Goal: Task Accomplishment & Management: Use online tool/utility

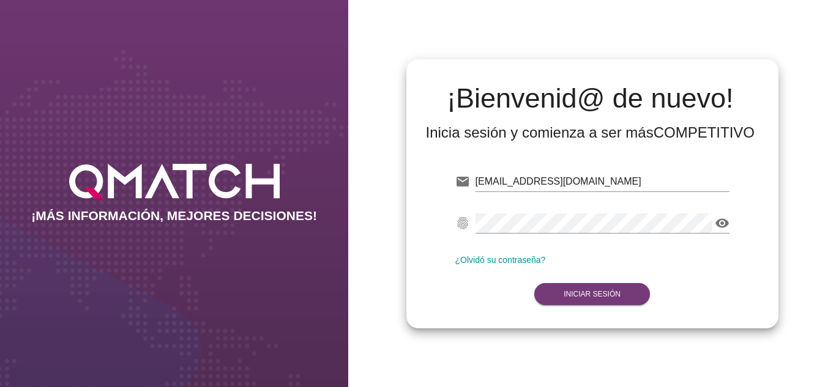
click at [583, 292] on strong "Iniciar Sesión" at bounding box center [591, 294] width 57 height 9
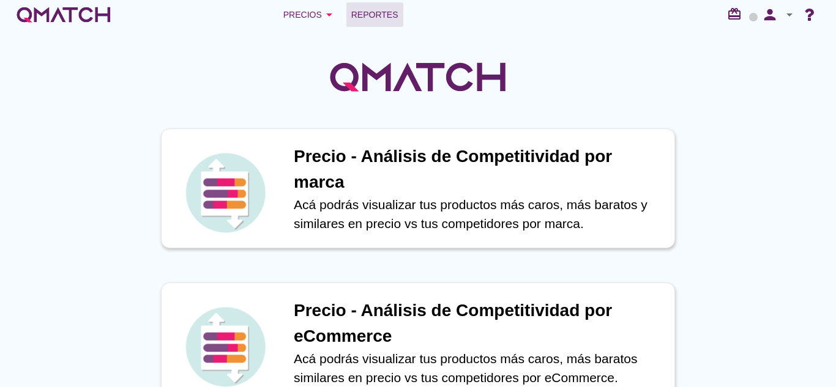
click at [388, 21] on span "Reportes" at bounding box center [374, 14] width 47 height 15
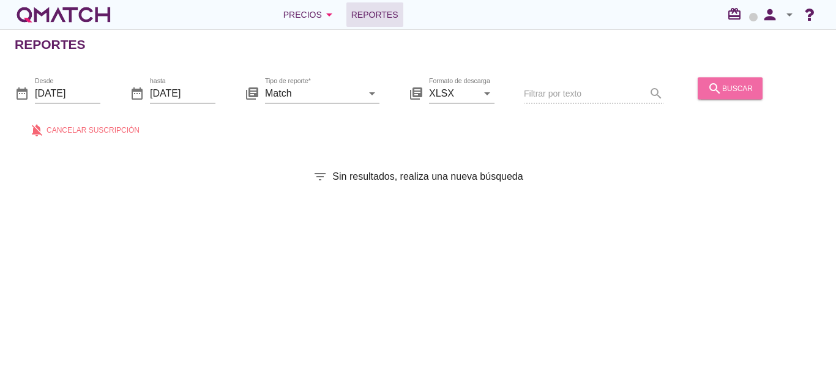
click at [735, 86] on div "search buscar" at bounding box center [729, 88] width 45 height 15
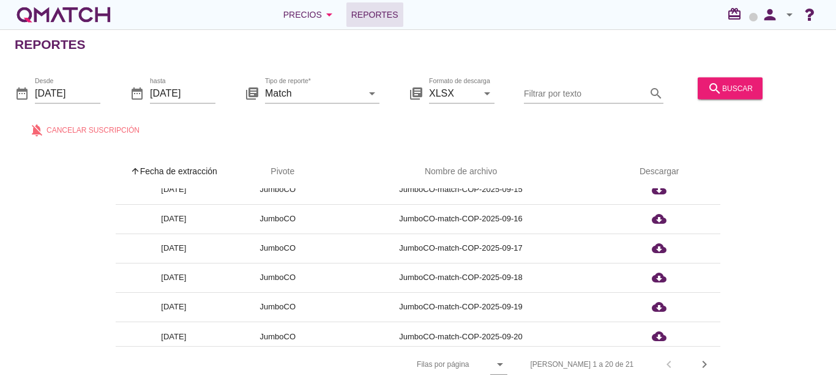
scroll to position [430, 0]
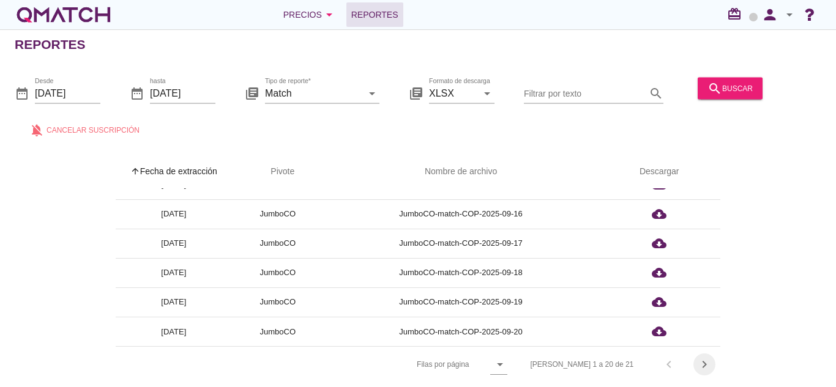
click at [709, 366] on icon "chevron_right" at bounding box center [704, 364] width 15 height 15
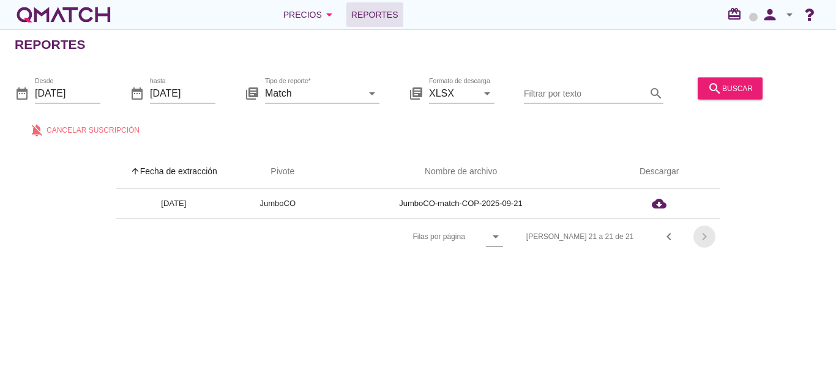
scroll to position [0, 0]
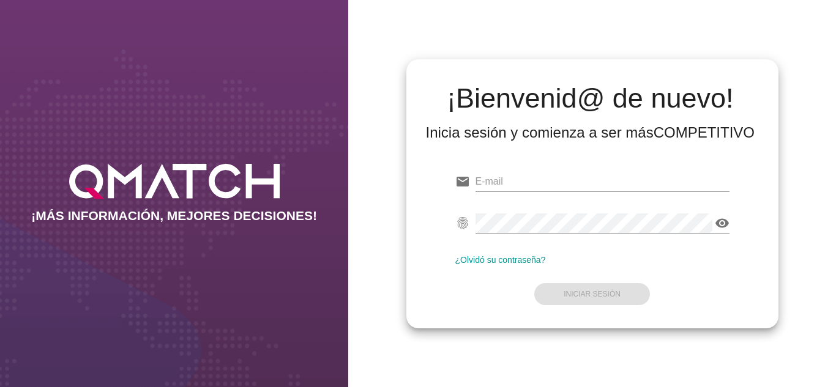
type input "[EMAIL_ADDRESS][DOMAIN_NAME]"
click at [478, 288] on form "email oscargerman.reyrojas@cencosud.com.co fingerprint visibility ¿Olvidó su co…" at bounding box center [592, 237] width 274 height 144
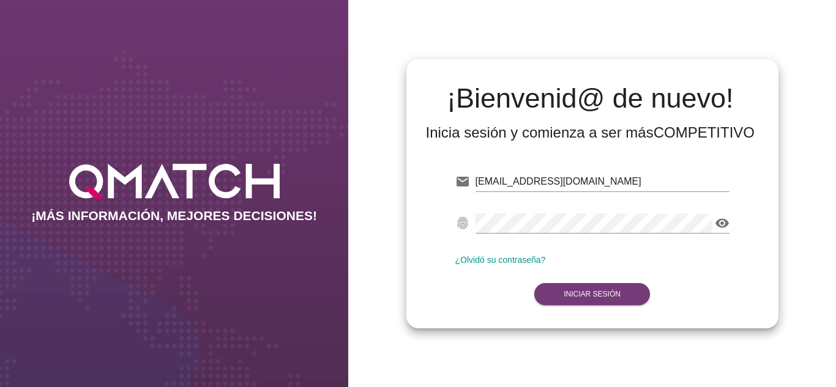
click at [589, 297] on strong "Iniciar Sesión" at bounding box center [591, 294] width 57 height 9
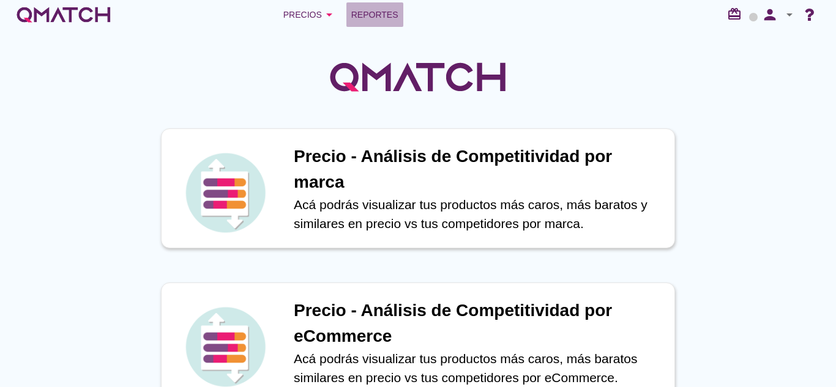
click at [374, 15] on span "Reportes" at bounding box center [374, 14] width 47 height 15
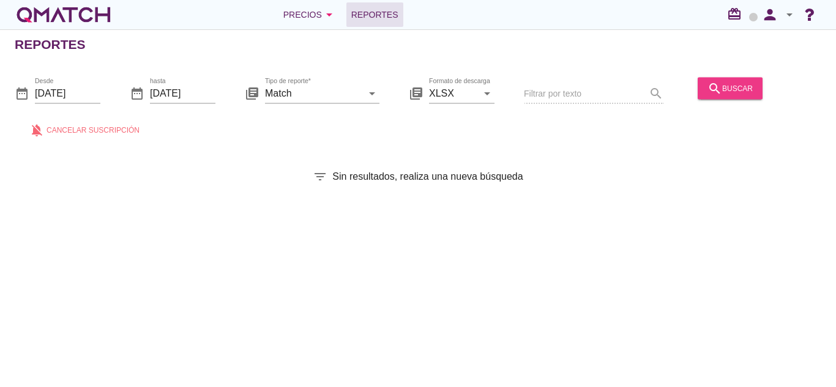
click at [740, 97] on button "search buscar" at bounding box center [729, 88] width 65 height 22
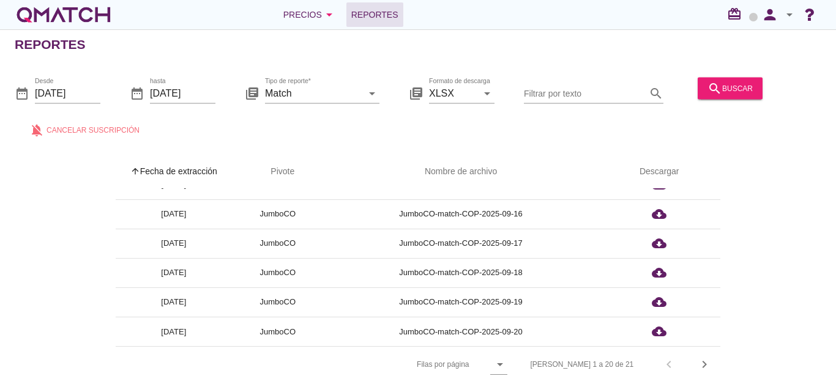
scroll to position [4, 0]
click at [698, 350] on div "Filas 1 a 20 de 21 chevron_left chevron_right" at bounding box center [618, 364] width 205 height 29
click at [709, 366] on icon "chevron_right" at bounding box center [704, 364] width 15 height 15
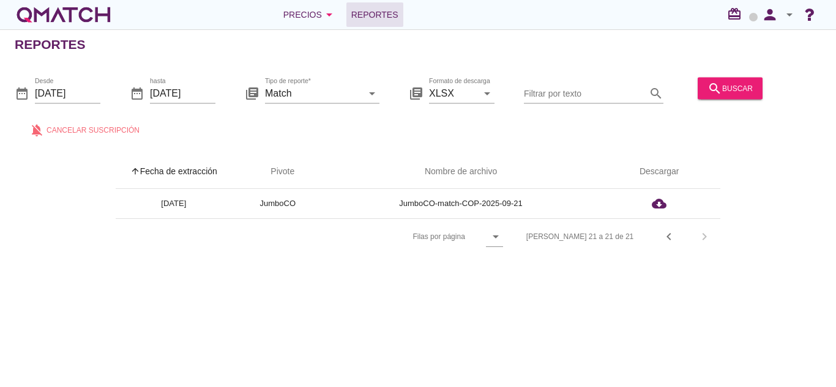
click at [711, 100] on div "search buscar" at bounding box center [730, 94] width 75 height 42
click at [711, 98] on button "search buscar" at bounding box center [729, 88] width 65 height 22
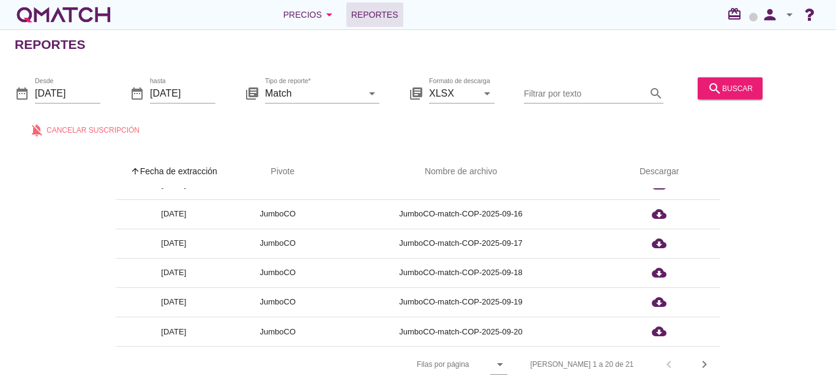
scroll to position [4, 0]
click at [700, 360] on icon "chevron_right" at bounding box center [704, 364] width 15 height 15
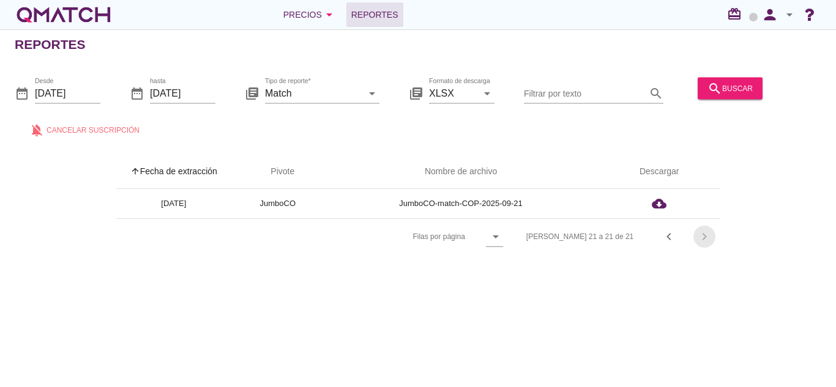
scroll to position [0, 0]
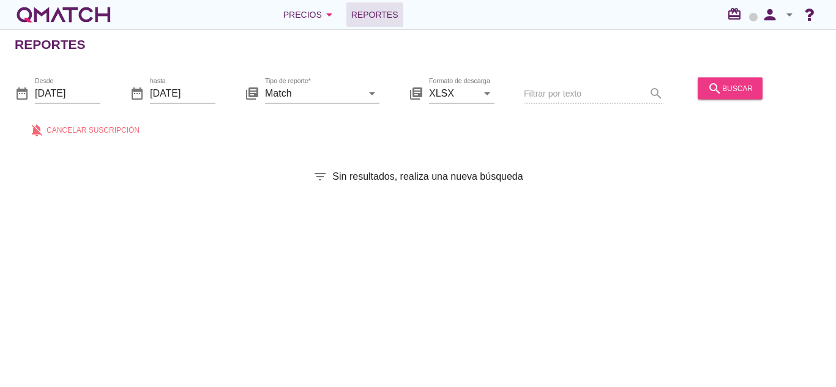
click at [713, 90] on icon "search" at bounding box center [714, 88] width 15 height 15
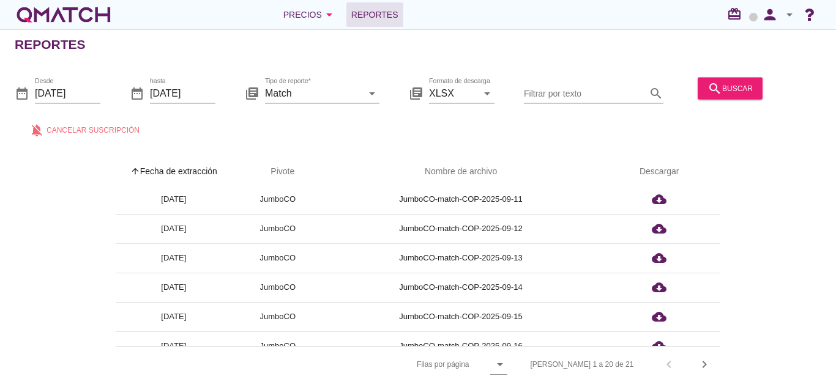
scroll to position [301, 0]
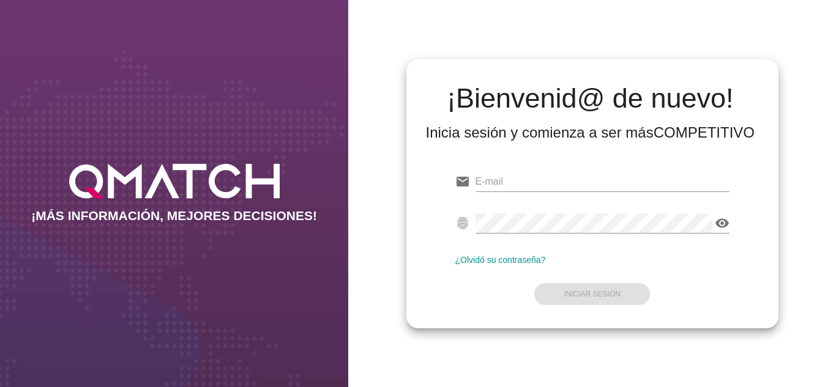
type input "[EMAIL_ADDRESS][DOMAIN_NAME]"
click at [502, 306] on form "email oscargerman.reyrojas@cencosud.com.co fingerprint visibility ¿Olvidó su co…" at bounding box center [592, 237] width 274 height 144
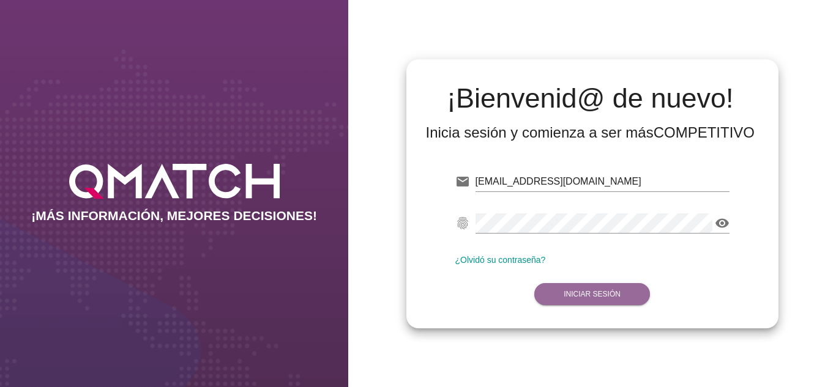
click at [605, 297] on strong "Iniciar Sesión" at bounding box center [591, 294] width 57 height 9
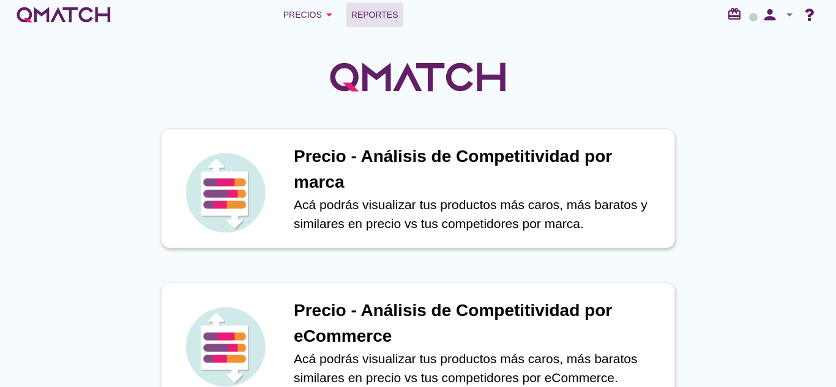
click at [393, 17] on span "Reportes" at bounding box center [374, 14] width 47 height 15
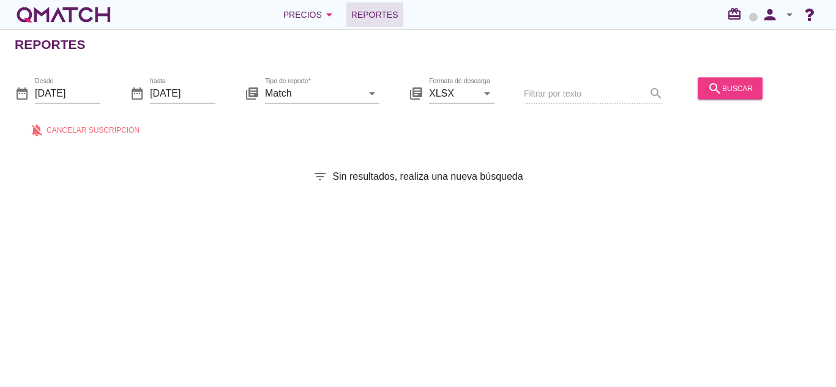
click at [730, 84] on div "search buscar" at bounding box center [729, 88] width 45 height 15
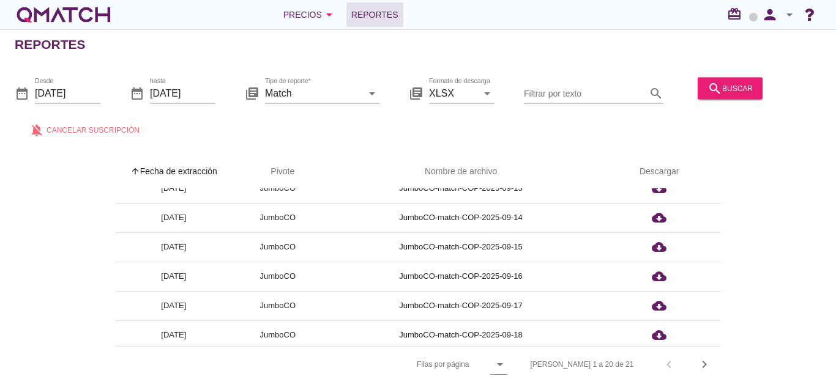
scroll to position [368, 0]
click at [710, 354] on div "Filas 1 a 20 de 21 chevron_left chevron_right" at bounding box center [618, 364] width 205 height 29
click at [708, 355] on button "chevron_right" at bounding box center [704, 365] width 22 height 22
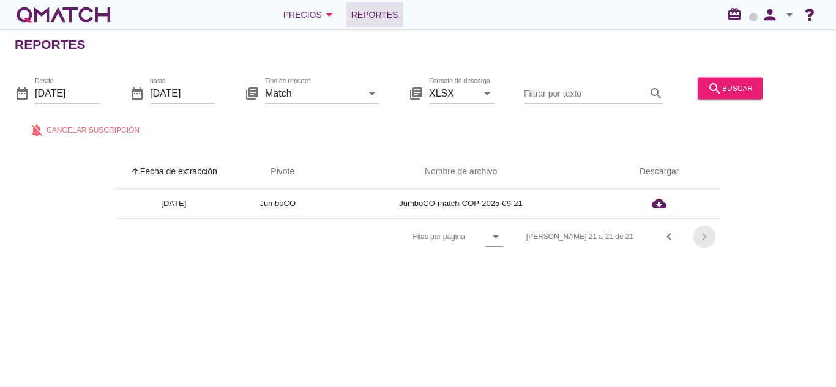
scroll to position [0, 0]
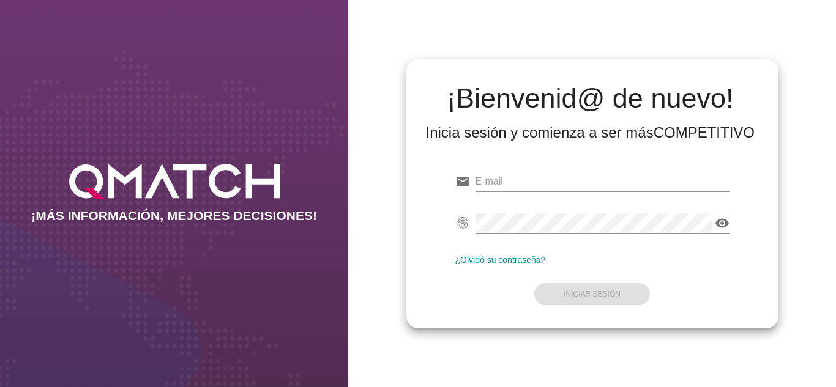
type input "[PERSON_NAME][EMAIL_ADDRESS][DOMAIN_NAME]"
click at [503, 324] on div "¡Bienvenid@ de nuevo! Inicia sesión y comienza a ser más COMPETITIVO email [PER…" at bounding box center [592, 193] width 372 height 269
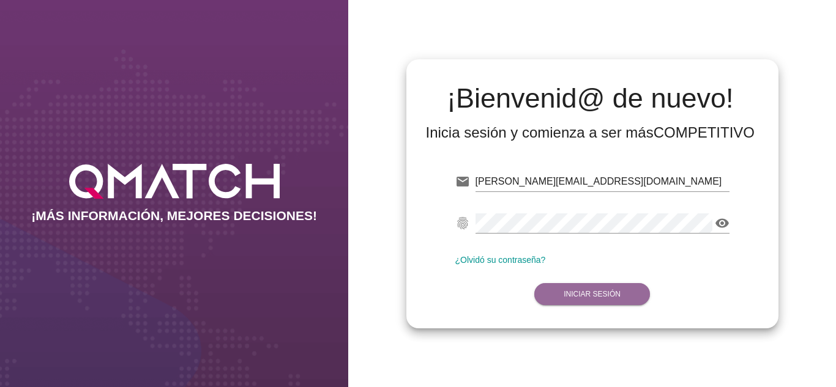
click at [603, 303] on button "Iniciar Sesión" at bounding box center [592, 294] width 116 height 22
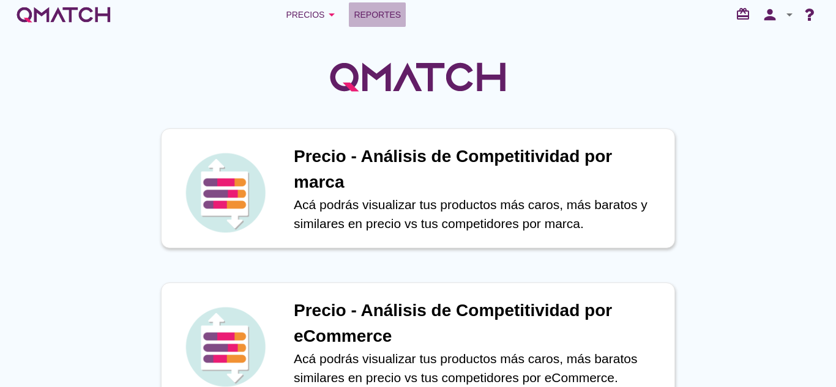
click at [381, 22] on link "Reportes" at bounding box center [377, 14] width 57 height 24
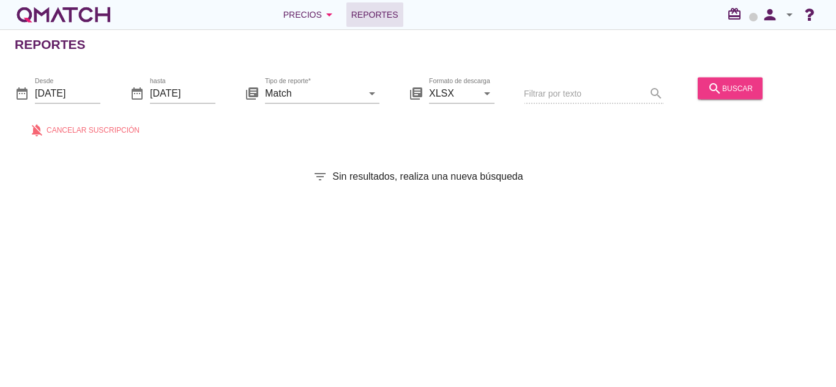
click at [698, 94] on button "search buscar" at bounding box center [729, 88] width 65 height 22
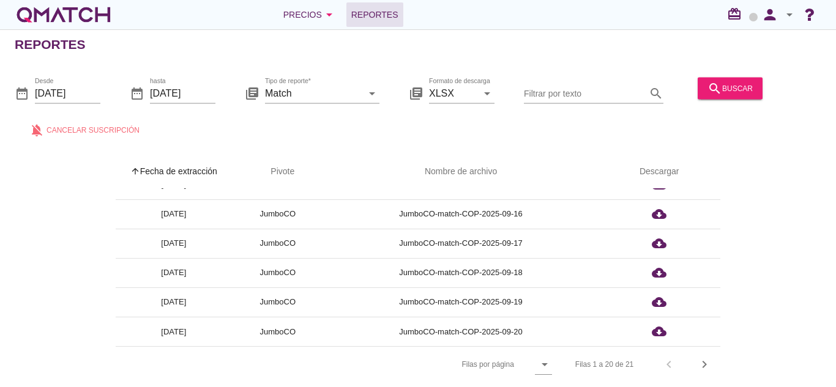
scroll to position [4, 0]
click at [691, 365] on div "Filas 1 a 20 de 21 chevron_left chevron_right" at bounding box center [640, 364] width 160 height 29
drag, startPoint x: 691, startPoint y: 365, endPoint x: 697, endPoint y: 364, distance: 6.1
click at [697, 364] on icon "chevron_right" at bounding box center [704, 364] width 15 height 15
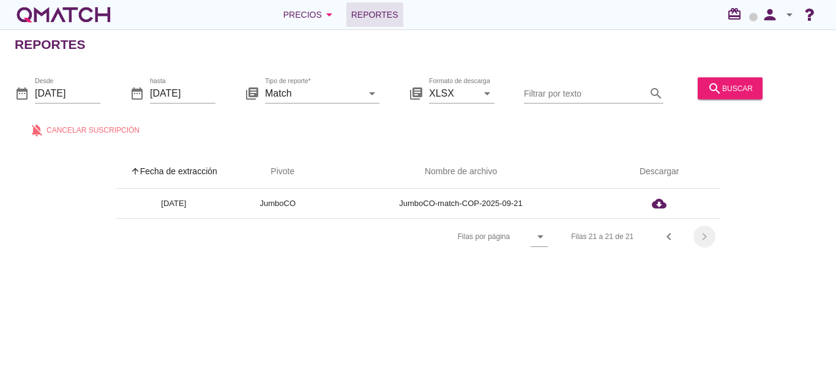
scroll to position [0, 0]
click at [729, 89] on div "search buscar" at bounding box center [729, 88] width 45 height 15
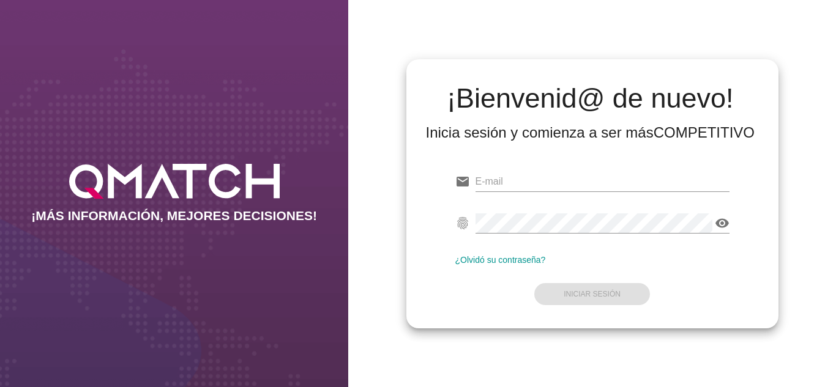
type input "[EMAIL_ADDRESS][DOMAIN_NAME]"
click at [500, 266] on form "email [EMAIL_ADDRESS][DOMAIN_NAME] fingerprint visibility ¿Olvidó su contraseña…" at bounding box center [592, 237] width 274 height 144
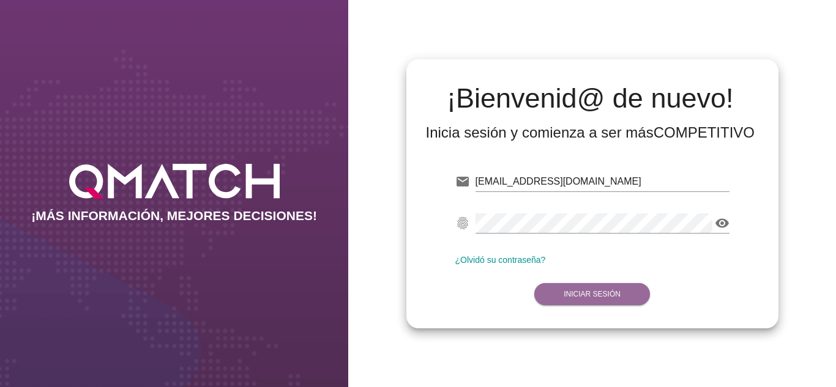
click at [562, 286] on button "Iniciar Sesión" at bounding box center [592, 294] width 116 height 22
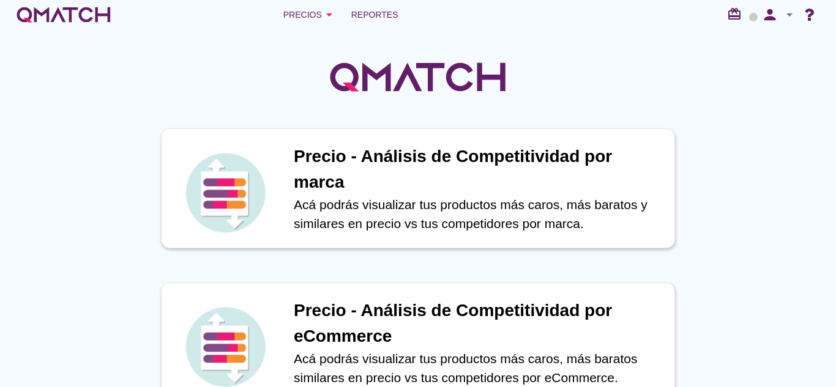
click at [382, 34] on div at bounding box center [418, 70] width 836 height 82
click at [376, 24] on div "Precios arrow_drop_down Reportes redeem person arrow_drop_down" at bounding box center [418, 14] width 836 height 29
click at [376, 24] on link "Reportes" at bounding box center [374, 14] width 57 height 24
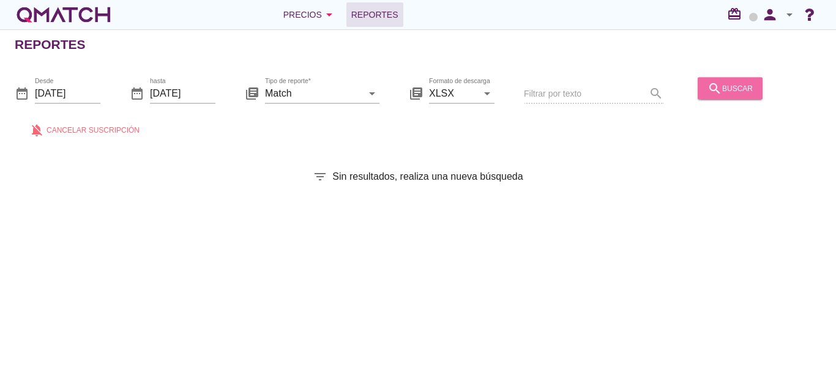
click at [736, 81] on div "search buscar" at bounding box center [729, 88] width 45 height 15
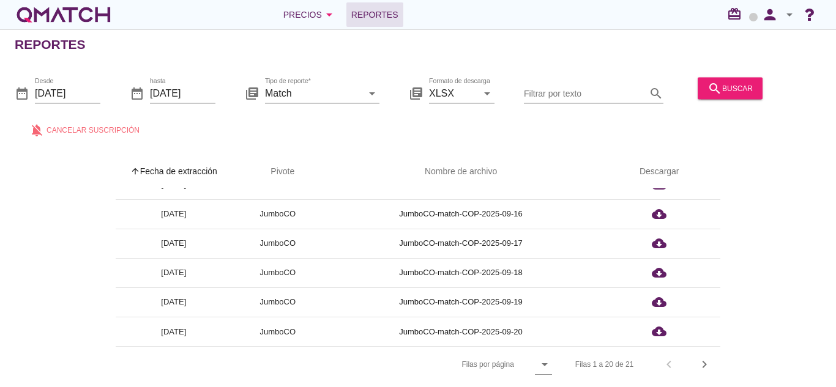
scroll to position [4, 0]
click at [701, 366] on button "chevron_right" at bounding box center [704, 365] width 22 height 22
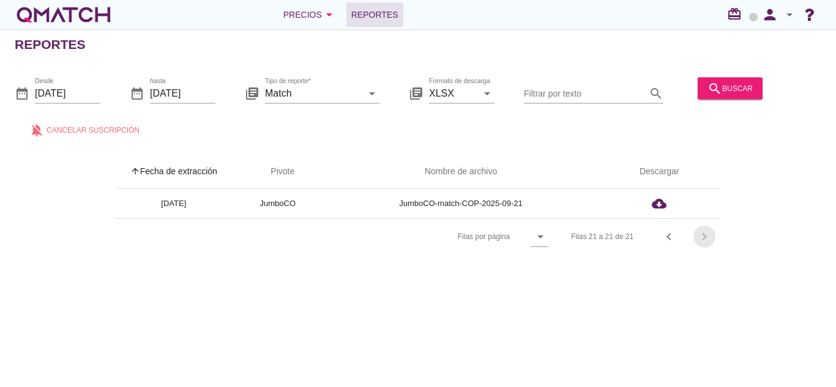
scroll to position [0, 0]
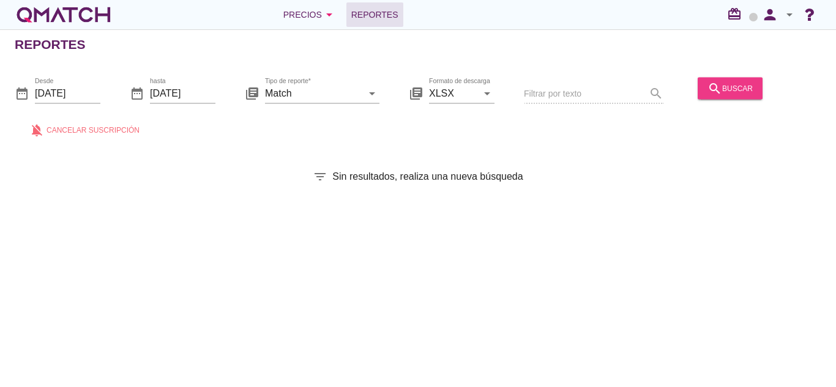
click at [721, 92] on div "search buscar" at bounding box center [729, 88] width 45 height 15
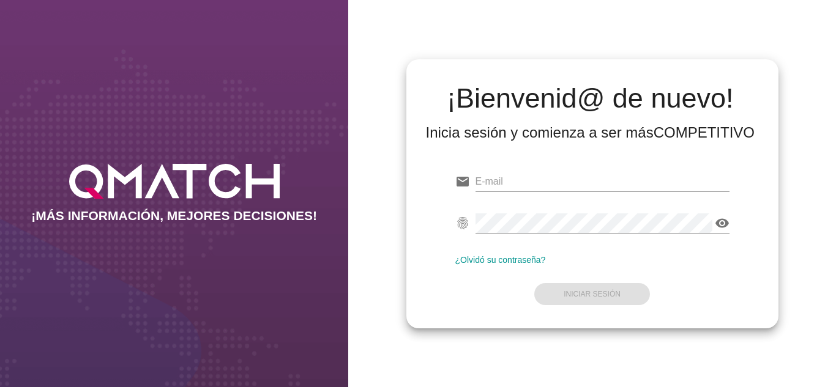
type input "[EMAIL_ADDRESS][DOMAIN_NAME]"
click at [481, 297] on form "email [EMAIL_ADDRESS][DOMAIN_NAME] fingerprint visibility ¿Olvidó su contraseña…" at bounding box center [592, 237] width 274 height 144
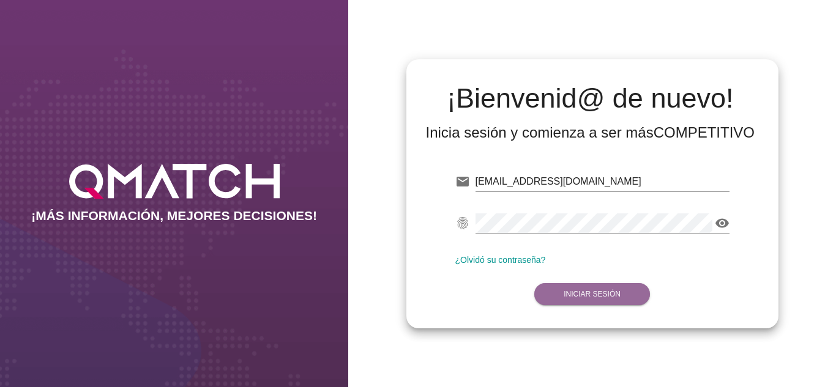
click at [570, 292] on strong "Iniciar Sesión" at bounding box center [591, 294] width 57 height 9
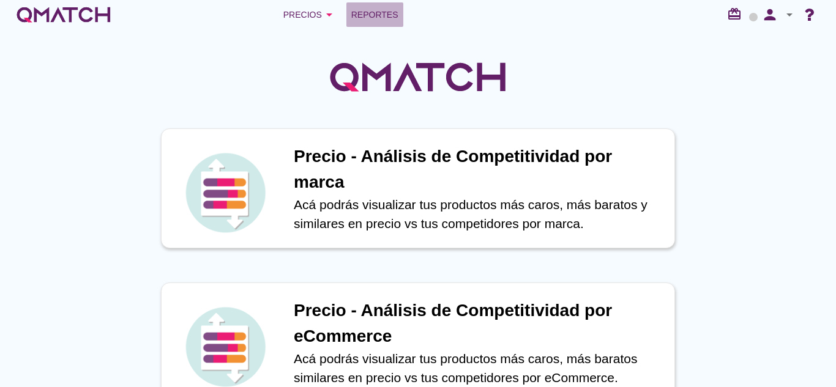
click at [373, 20] on span "Reportes" at bounding box center [374, 14] width 47 height 15
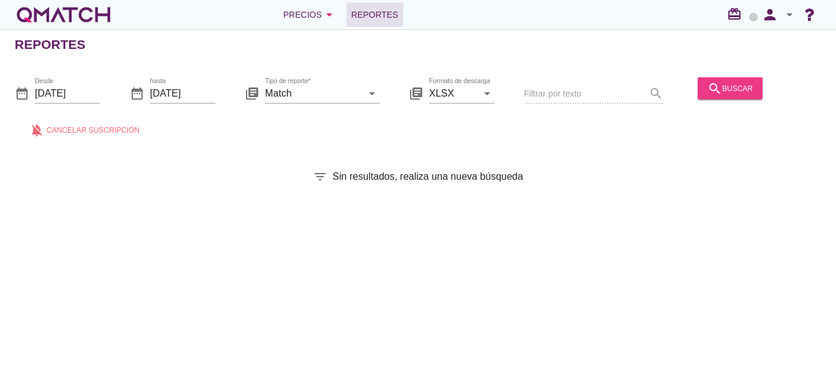
click at [735, 83] on div "search buscar" at bounding box center [729, 88] width 45 height 15
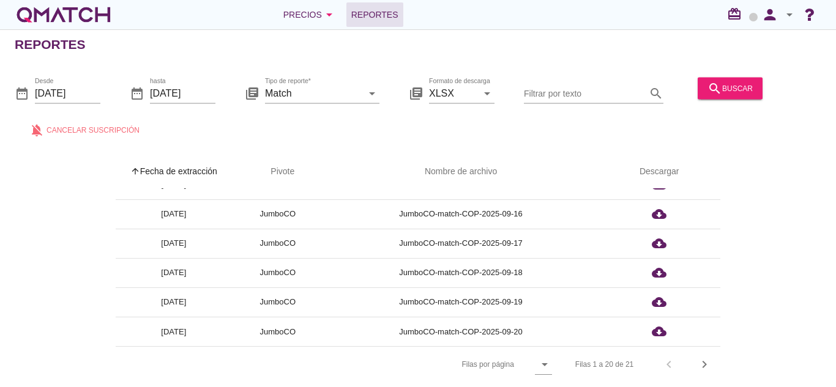
scroll to position [4, 0]
click at [702, 359] on icon "chevron_right" at bounding box center [704, 364] width 15 height 15
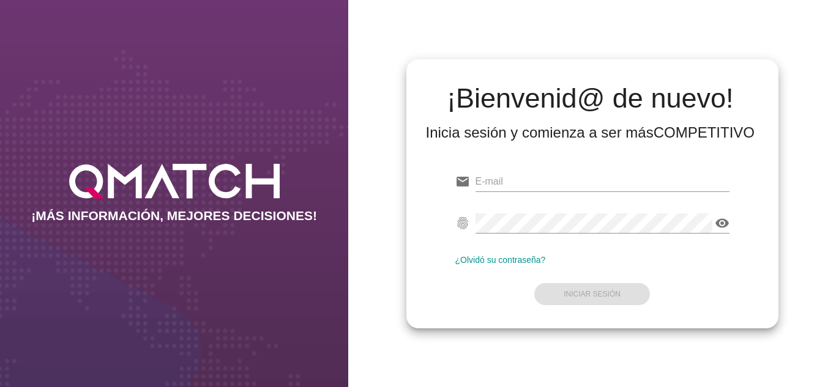
type input "[PERSON_NAME][EMAIL_ADDRESS][DOMAIN_NAME]"
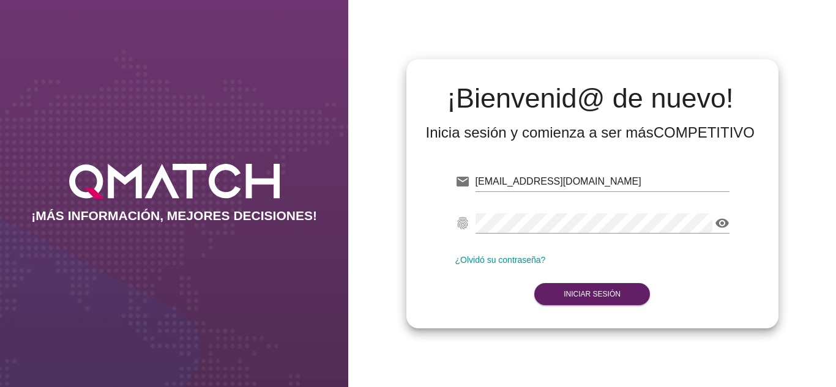
click at [473, 284] on form "email oscargerman.reyrojas@cencosud.com.co Correo no válido fingerprint visibil…" at bounding box center [592, 237] width 274 height 144
click at [606, 302] on button "Iniciar Sesión" at bounding box center [592, 294] width 116 height 22
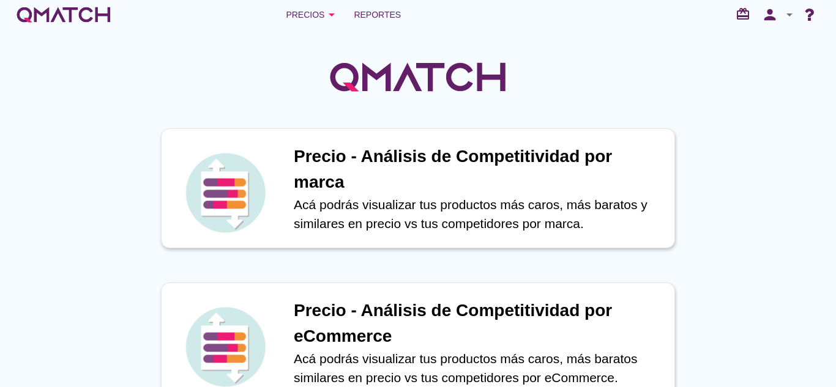
click at [358, 1] on div "Precios arrow_drop_down Reportes redeem person arrow_drop_down" at bounding box center [418, 14] width 836 height 29
click at [366, 13] on span "Reportes" at bounding box center [377, 14] width 47 height 15
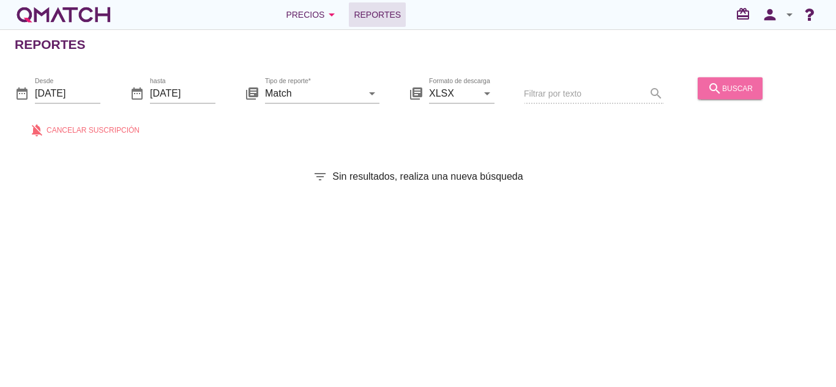
click at [719, 90] on div "search buscar" at bounding box center [729, 88] width 45 height 15
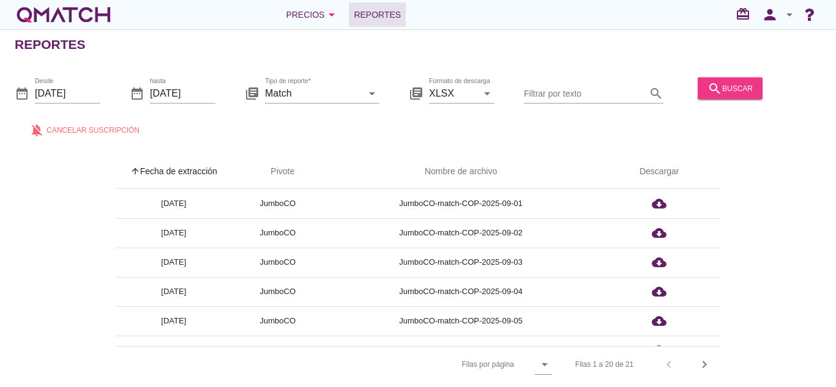
click at [726, 85] on div "search buscar" at bounding box center [729, 88] width 45 height 15
click at [696, 366] on div "chevron_right" at bounding box center [704, 364] width 22 height 15
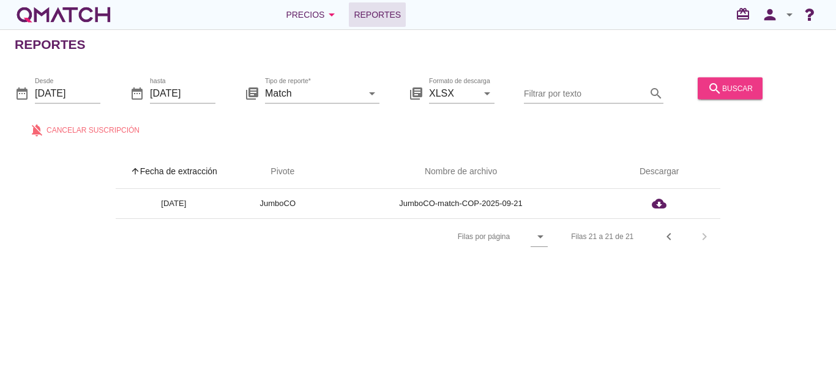
click at [717, 96] on button "search buscar" at bounding box center [729, 88] width 65 height 22
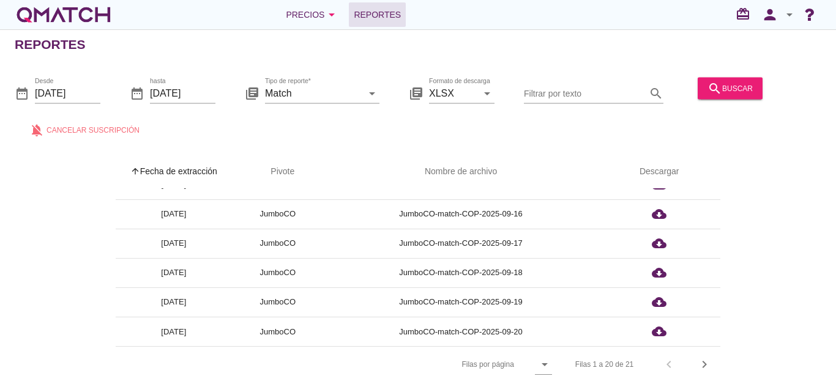
scroll to position [4, 0]
click at [686, 350] on div "Filas 1 a 20 de 21 chevron_left chevron_right" at bounding box center [640, 364] width 160 height 29
click at [699, 360] on icon "chevron_right" at bounding box center [704, 364] width 15 height 15
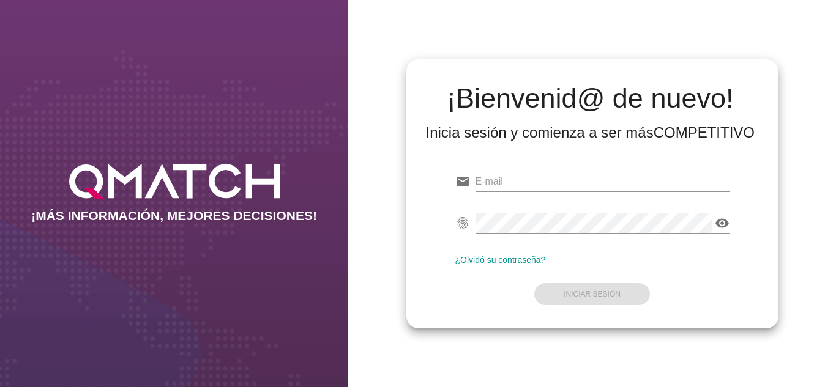
type input "[PERSON_NAME][EMAIL_ADDRESS][DOMAIN_NAME]"
click at [474, 270] on form "email oscargerman.reyrojas@cencosud.com.co fingerprint visibility ¿Olvidó su co…" at bounding box center [592, 237] width 274 height 144
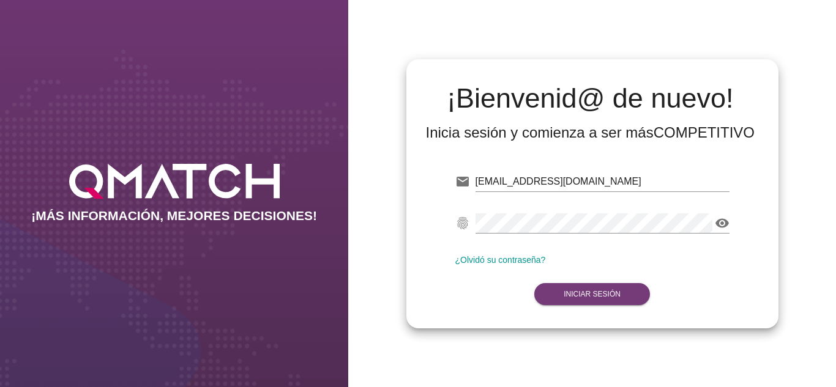
click at [553, 291] on button "Iniciar Sesión" at bounding box center [592, 294] width 116 height 22
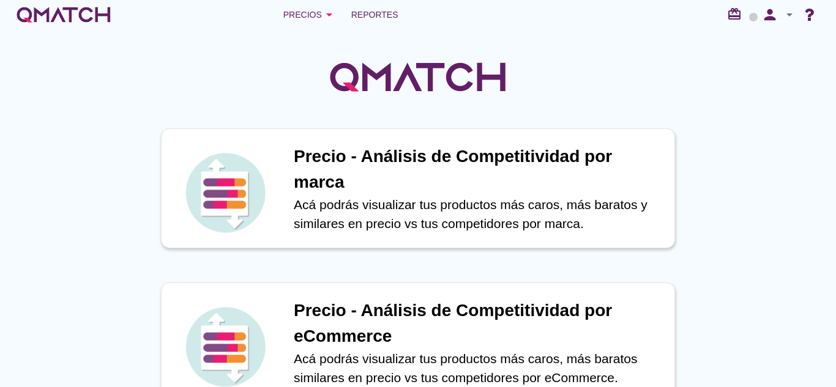
click at [405, 26] on div "Precios arrow_drop_down Reportes redeem person arrow_drop_down" at bounding box center [418, 14] width 806 height 24
click at [397, 21] on span "Reportes" at bounding box center [374, 14] width 47 height 15
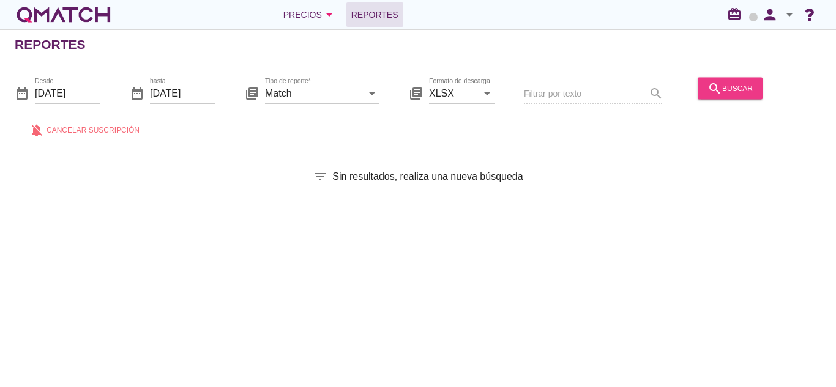
click at [719, 88] on div "search buscar" at bounding box center [729, 88] width 45 height 15
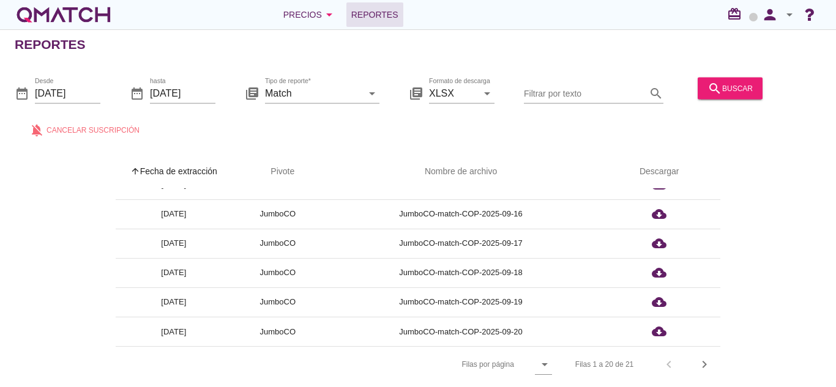
scroll to position [4, 0]
click at [718, 360] on div "Filas 1 a 20 de 21 chevron_left chevron_right" at bounding box center [640, 364] width 160 height 29
click at [708, 359] on icon "chevron_right" at bounding box center [704, 364] width 15 height 15
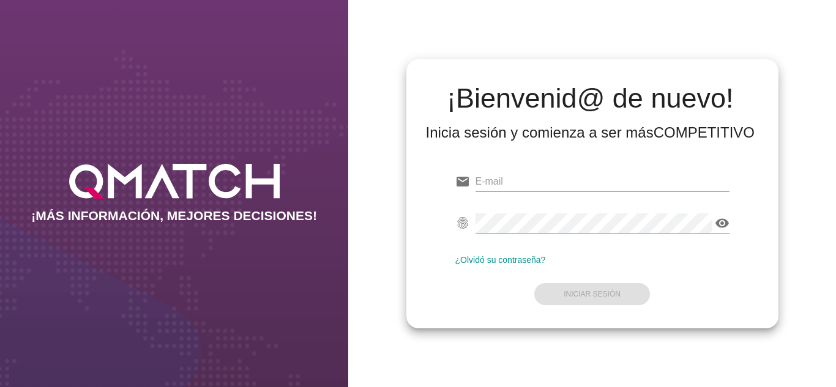
type input "[PERSON_NAME][EMAIL_ADDRESS][DOMAIN_NAME]"
click at [409, 173] on div "¡Bienvenid@ de nuevo! Inicia sesión y comienza a ser más COMPETITIVO email [PER…" at bounding box center [592, 193] width 372 height 269
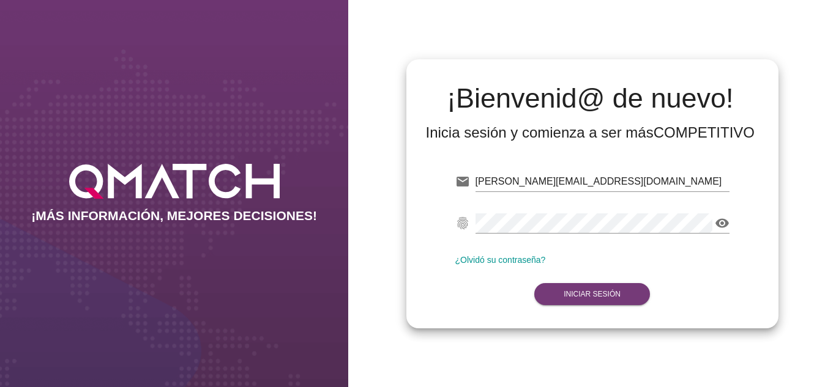
click at [595, 294] on strong "Iniciar Sesión" at bounding box center [591, 294] width 57 height 9
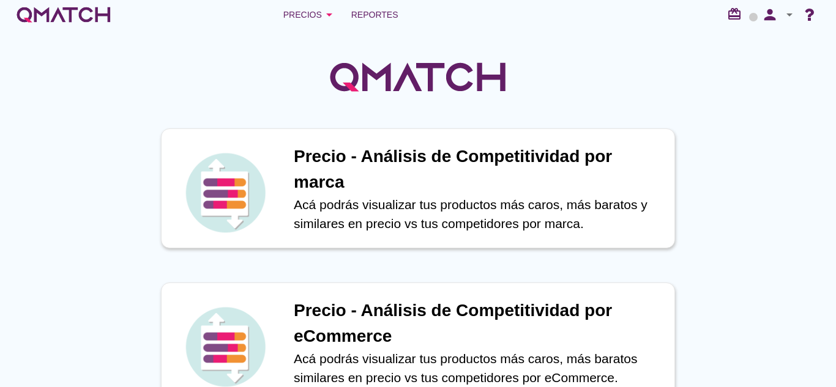
click at [363, 2] on div "Precios arrow_drop_down Reportes redeem person arrow_drop_down" at bounding box center [418, 14] width 836 height 29
click at [374, 24] on link "Reportes" at bounding box center [374, 14] width 57 height 24
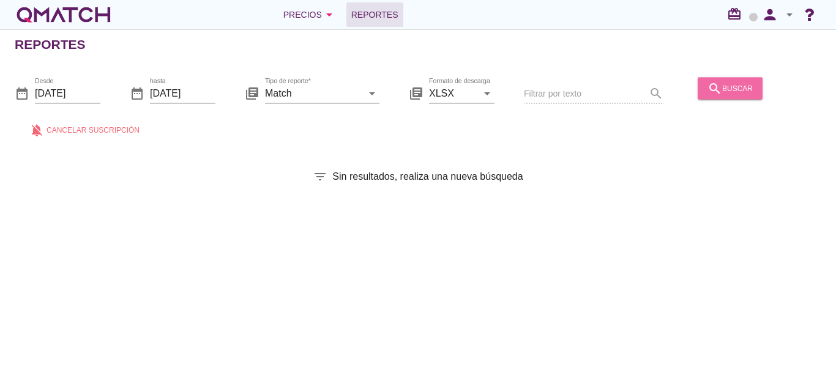
click at [724, 86] on div "search buscar" at bounding box center [729, 88] width 45 height 15
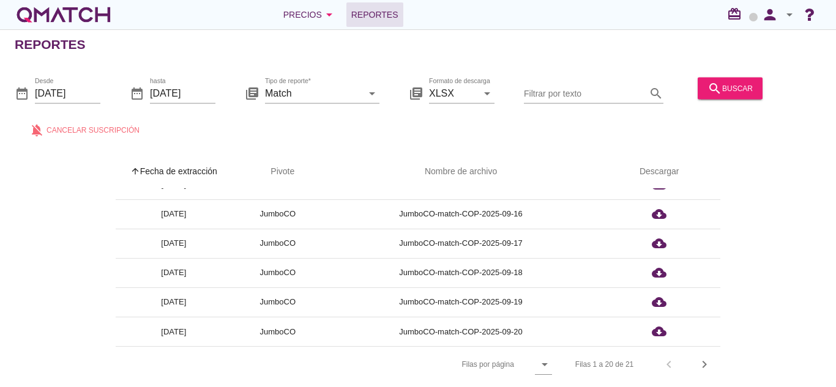
scroll to position [4, 0]
click at [716, 350] on div "Filas 1 a 20 de 21 chevron_left chevron_right" at bounding box center [640, 364] width 160 height 29
click at [707, 357] on icon "chevron_right" at bounding box center [704, 364] width 15 height 15
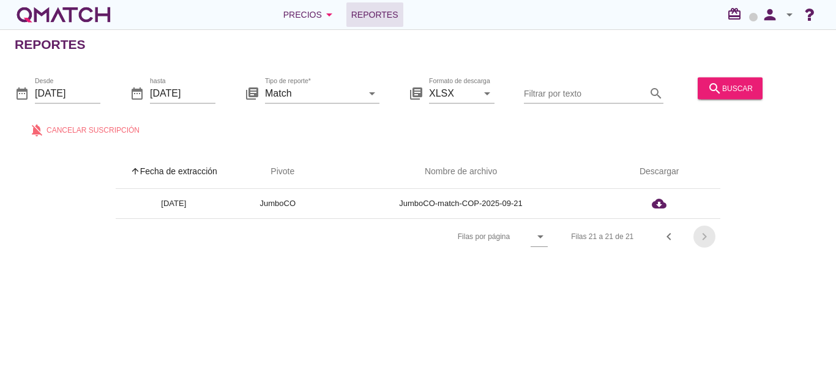
scroll to position [0, 0]
click at [711, 105] on div "search buscar" at bounding box center [730, 94] width 75 height 42
click at [711, 92] on icon "search" at bounding box center [714, 88] width 15 height 15
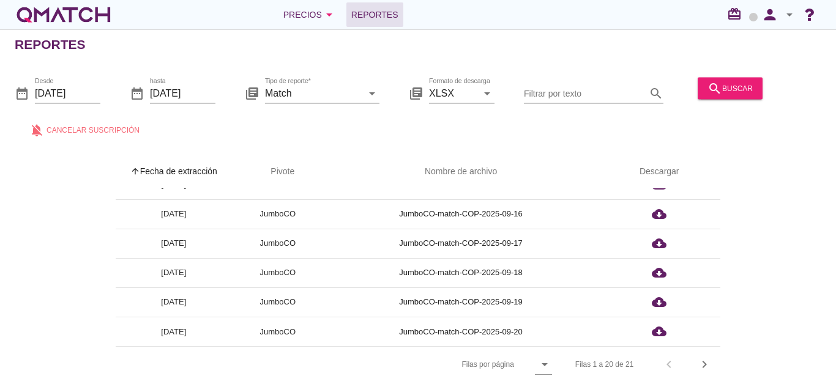
scroll to position [4, 0]
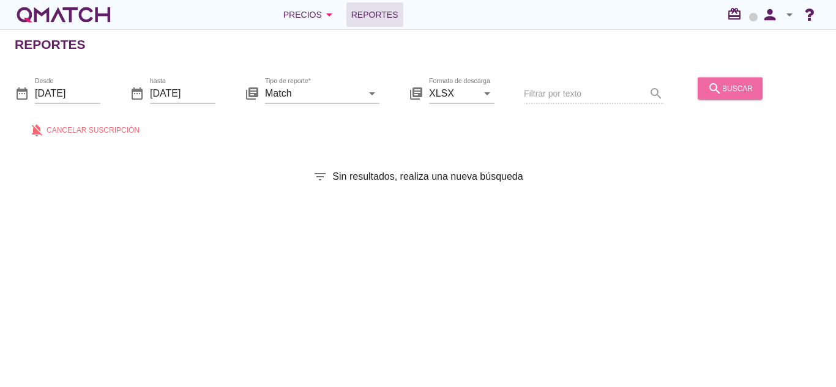
click at [729, 95] on div "search buscar" at bounding box center [729, 88] width 45 height 15
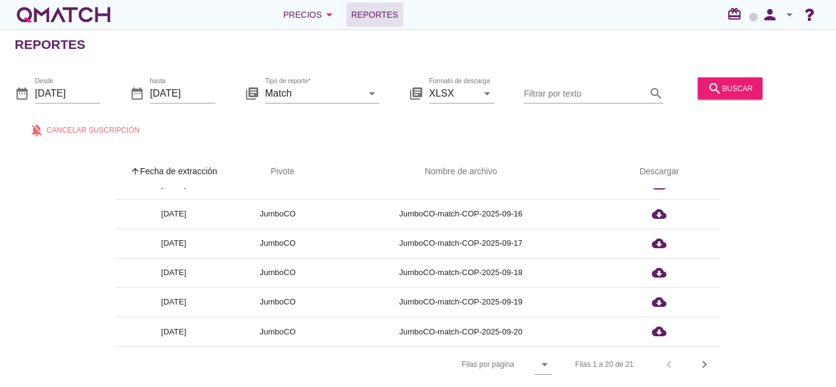
scroll to position [4, 0]
click at [705, 357] on icon "chevron_right" at bounding box center [704, 364] width 15 height 15
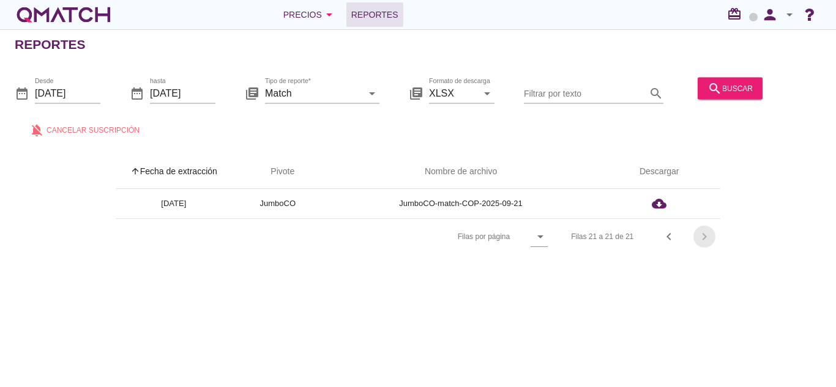
scroll to position [0, 0]
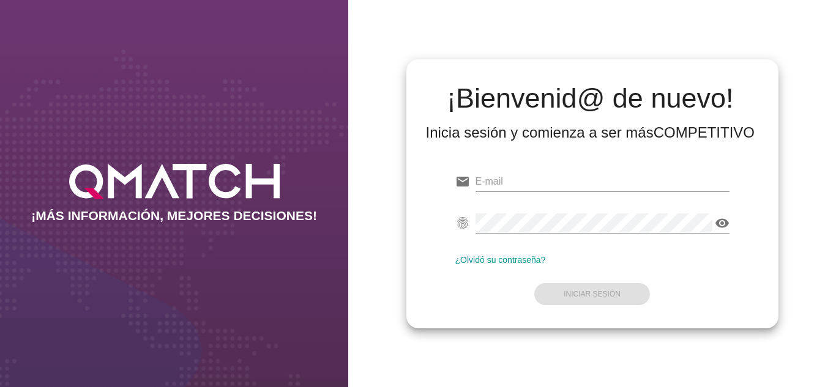
type input "[EMAIL_ADDRESS][DOMAIN_NAME]"
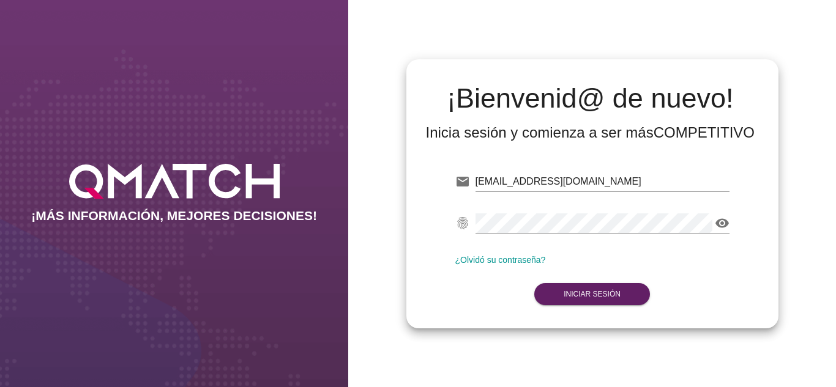
click at [569, 286] on form "email [EMAIL_ADDRESS][DOMAIN_NAME] Correo no válido fingerprint visibility Cont…" at bounding box center [592, 237] width 274 height 144
click at [569, 286] on button "Iniciar Sesión" at bounding box center [592, 294] width 116 height 22
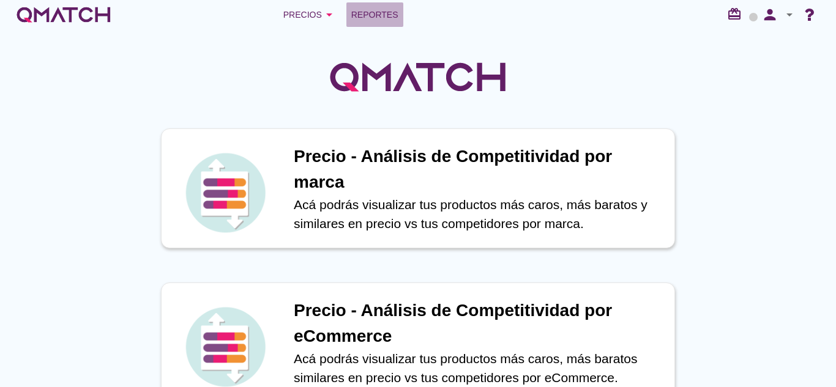
click at [365, 16] on span "Reportes" at bounding box center [374, 14] width 47 height 15
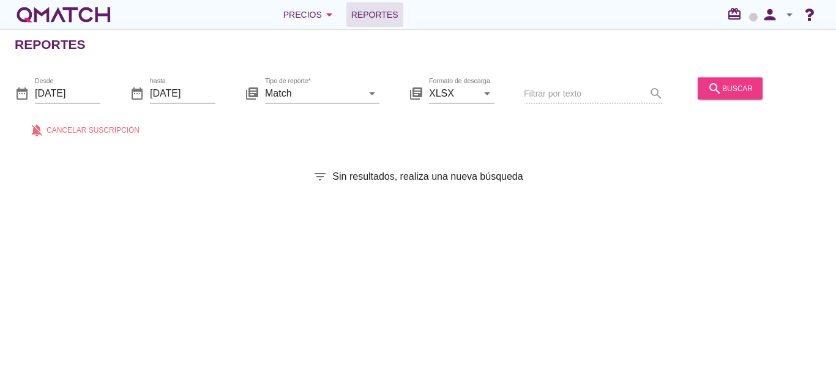
click at [717, 83] on icon "search" at bounding box center [714, 88] width 15 height 15
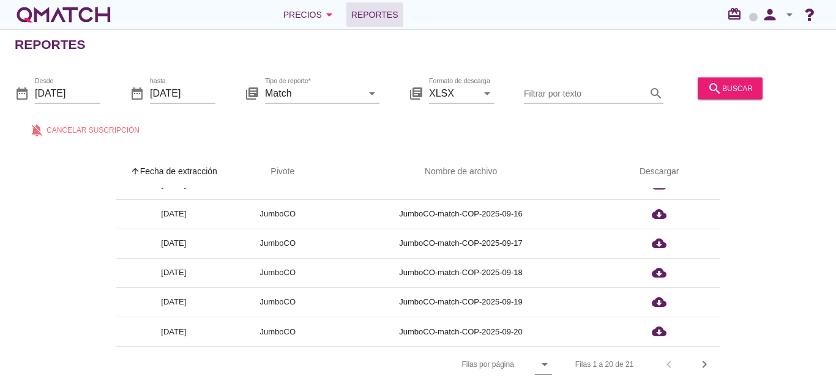
scroll to position [4, 0]
click at [724, 363] on div "arrow_upward Fecha de extracción arrow_upward Pivote Nombre de archivo Descarga…" at bounding box center [418, 269] width 806 height 228
click at [713, 362] on div "chevron_right" at bounding box center [704, 364] width 22 height 15
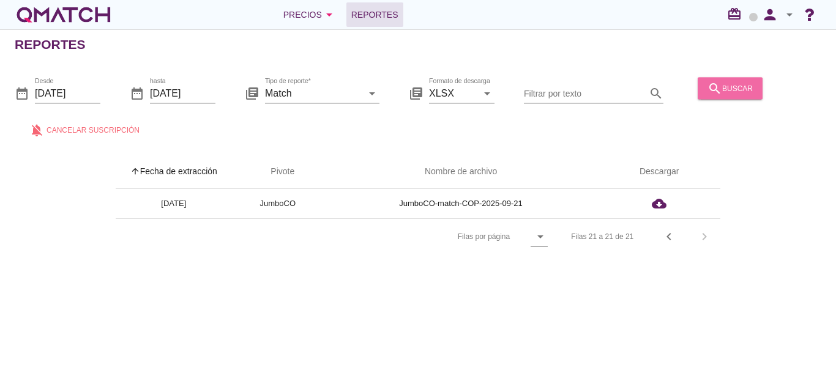
click at [697, 83] on button "search buscar" at bounding box center [729, 88] width 65 height 22
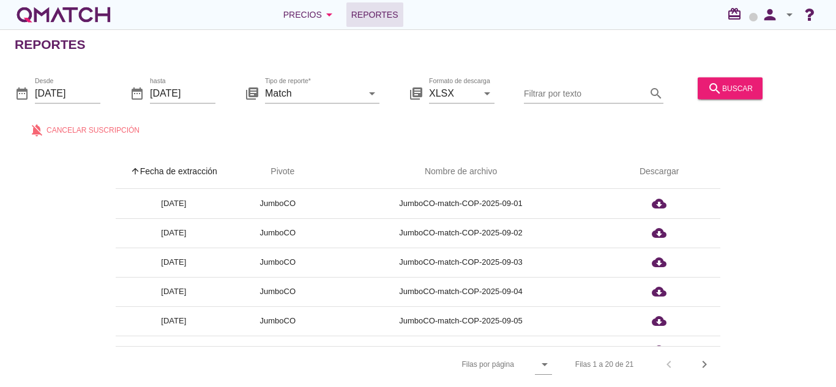
click at [496, 204] on td "JumboCO-match-COP-2025-09-01" at bounding box center [461, 203] width 274 height 29
click at [739, 83] on div "search buscar" at bounding box center [729, 88] width 45 height 15
click at [712, 357] on icon "chevron_right" at bounding box center [704, 364] width 15 height 15
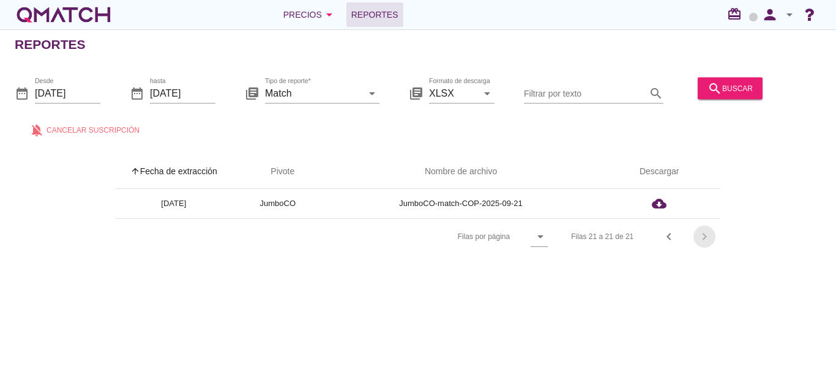
scroll to position [0, 0]
click at [742, 85] on div "search buscar" at bounding box center [729, 88] width 45 height 15
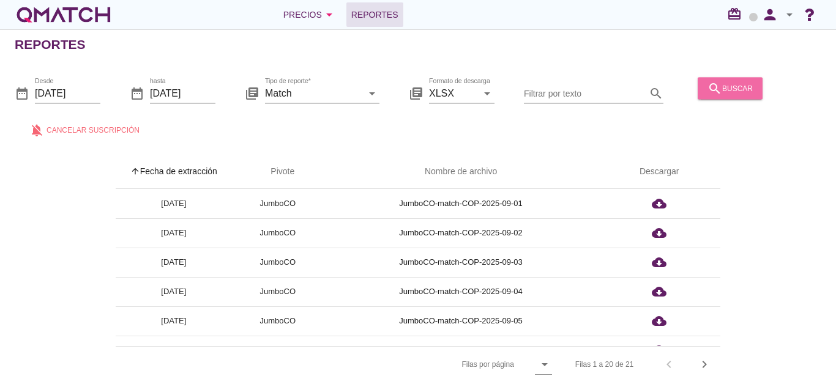
click at [742, 85] on div "search buscar" at bounding box center [729, 88] width 45 height 15
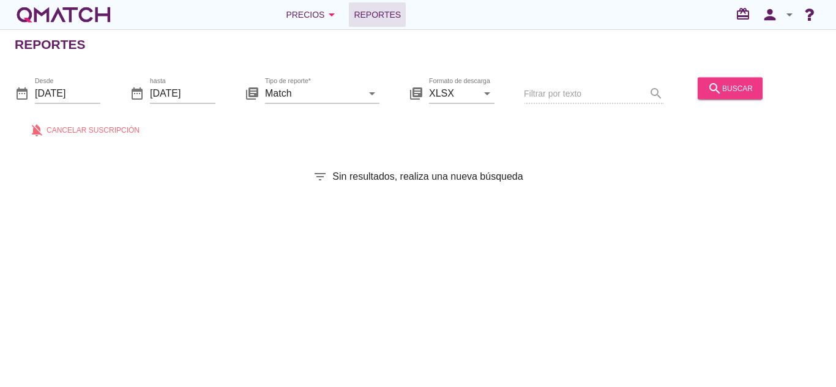
click at [722, 79] on button "search buscar" at bounding box center [729, 88] width 65 height 22
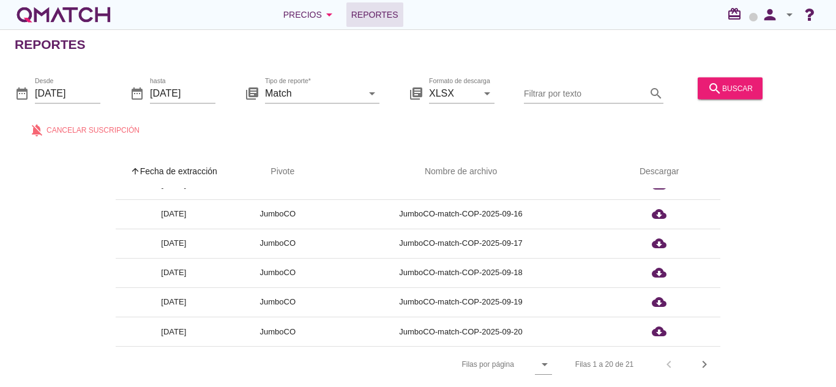
scroll to position [4, 0]
click at [703, 363] on icon "chevron_right" at bounding box center [704, 364] width 15 height 15
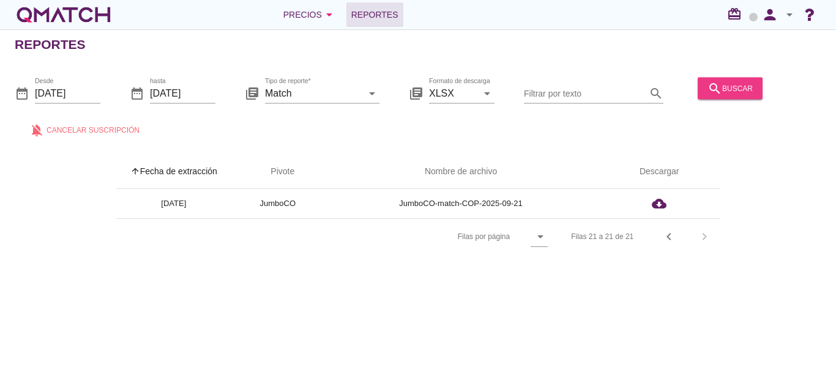
click at [718, 83] on icon "search" at bounding box center [714, 88] width 15 height 15
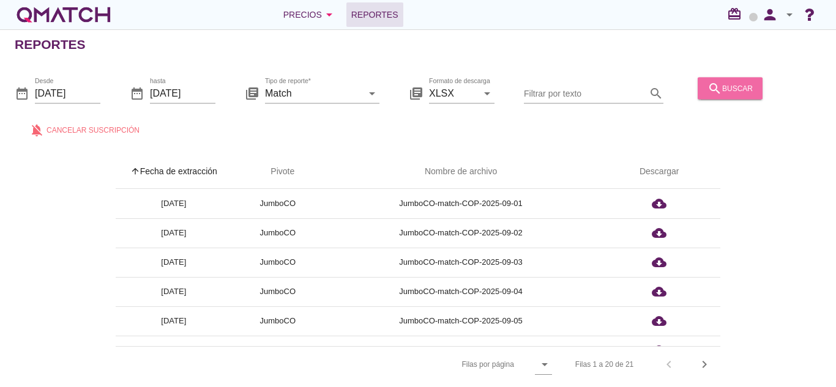
click at [718, 83] on icon "search" at bounding box center [714, 88] width 15 height 15
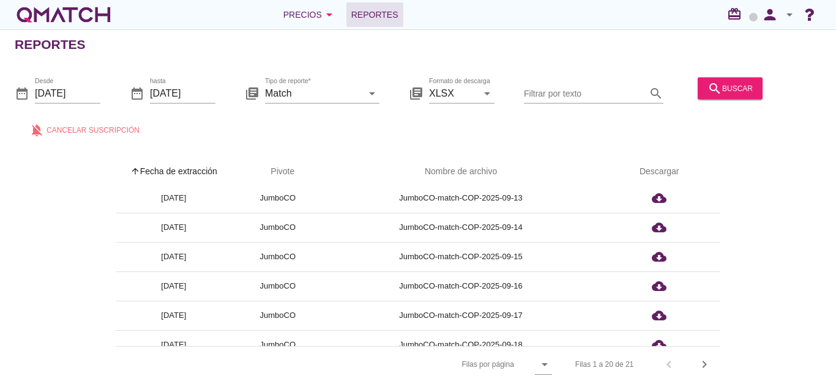
scroll to position [430, 0]
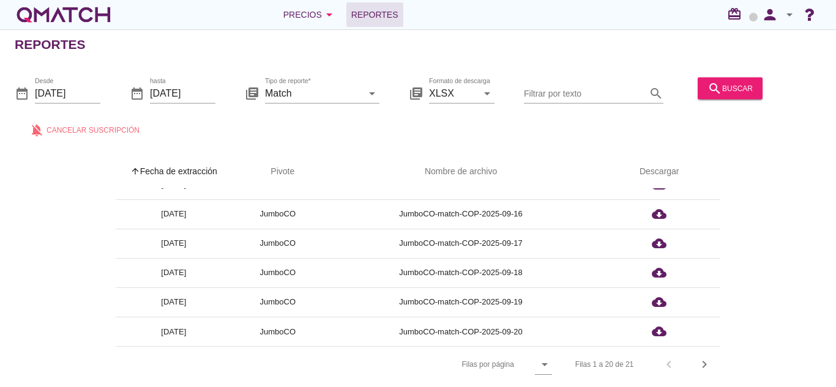
click at [717, 364] on div "Filas 1 a 20 de 21 chevron_left chevron_right" at bounding box center [640, 364] width 160 height 29
click at [705, 364] on icon "chevron_right" at bounding box center [704, 364] width 15 height 15
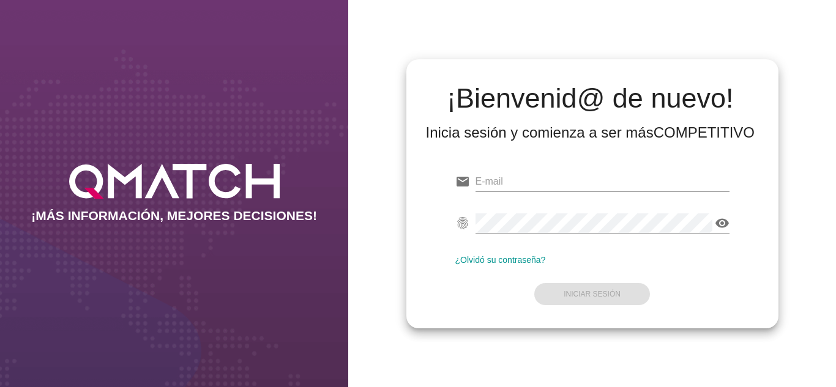
type input "[EMAIL_ADDRESS][DOMAIN_NAME]"
click at [478, 305] on form "email [EMAIL_ADDRESS][DOMAIN_NAME] fingerprint visibility ¿Olvidó su contraseña…" at bounding box center [592, 237] width 274 height 144
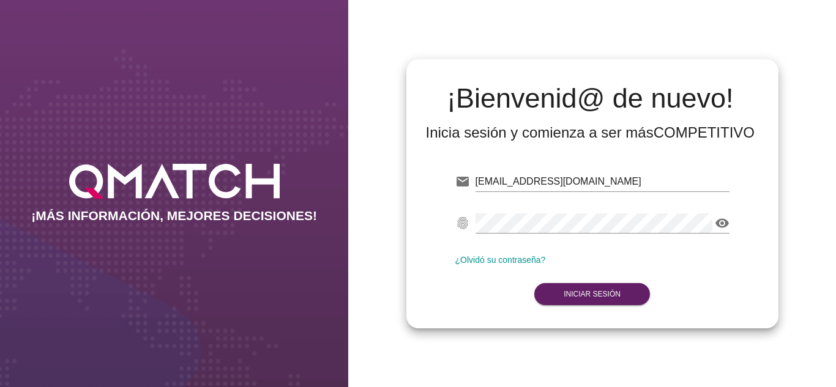
click at [574, 307] on form "email [EMAIL_ADDRESS][DOMAIN_NAME] fingerprint visibility ¿Olvidó su contraseña…" at bounding box center [592, 237] width 274 height 144
click at [569, 296] on strong "Iniciar Sesión" at bounding box center [591, 294] width 57 height 9
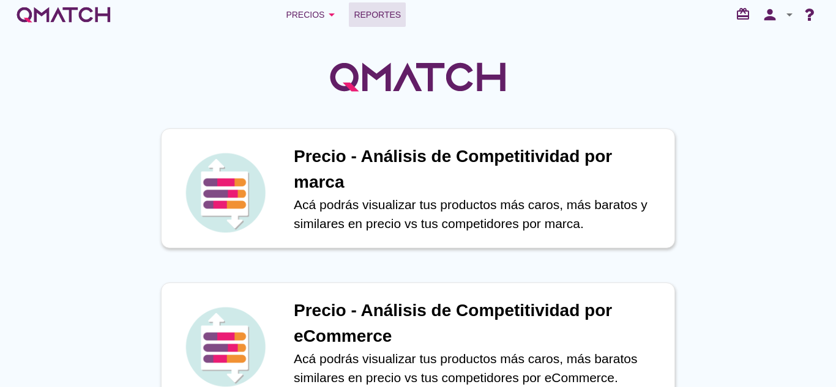
click at [396, 4] on link "Reportes" at bounding box center [377, 14] width 57 height 24
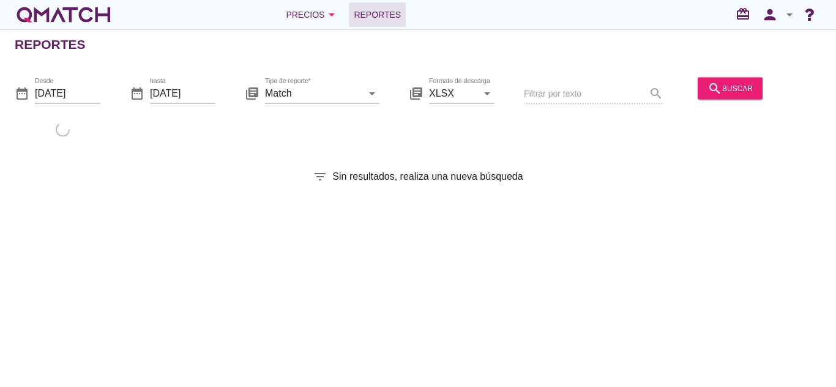
click at [754, 70] on div "date_range Desde [DATE] date_range hasta [DATE] library_books Tipo de reporte* …" at bounding box center [418, 104] width 836 height 81
click at [753, 80] on button "search buscar" at bounding box center [729, 88] width 65 height 22
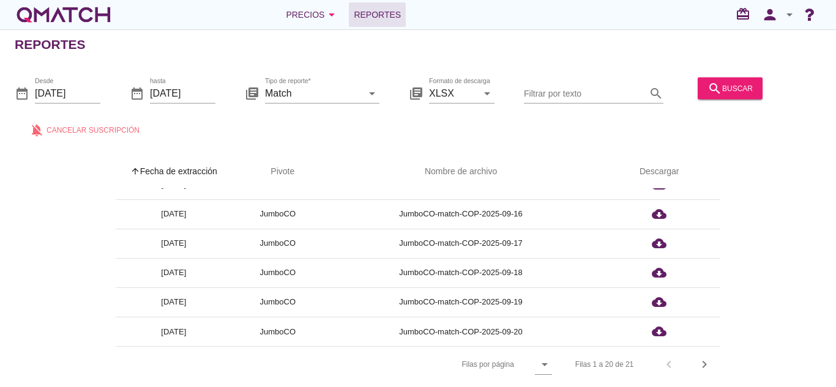
scroll to position [4, 0]
click at [705, 360] on icon "chevron_right" at bounding box center [704, 364] width 15 height 15
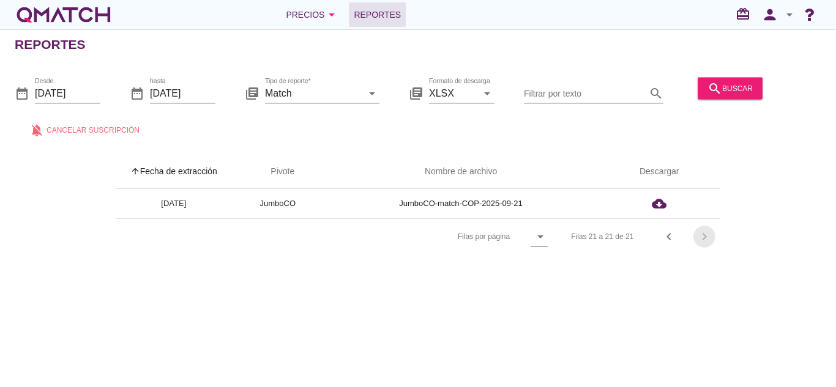
scroll to position [0, 0]
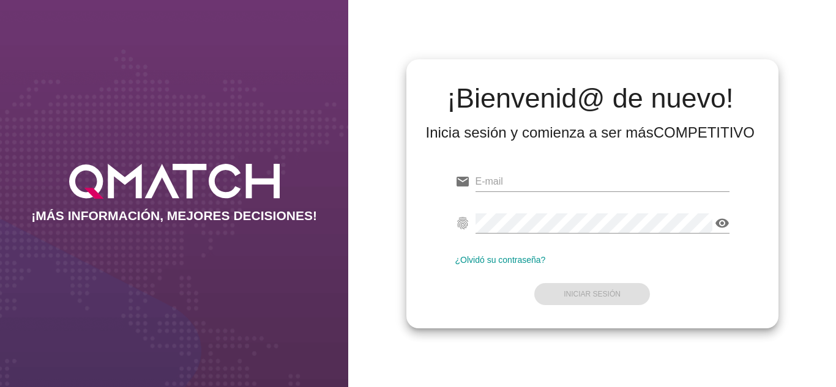
type input "[EMAIL_ADDRESS][DOMAIN_NAME]"
click at [461, 301] on form "email [EMAIL_ADDRESS][DOMAIN_NAME] fingerprint visibility ¿Olvidó su contraseña…" at bounding box center [592, 237] width 274 height 144
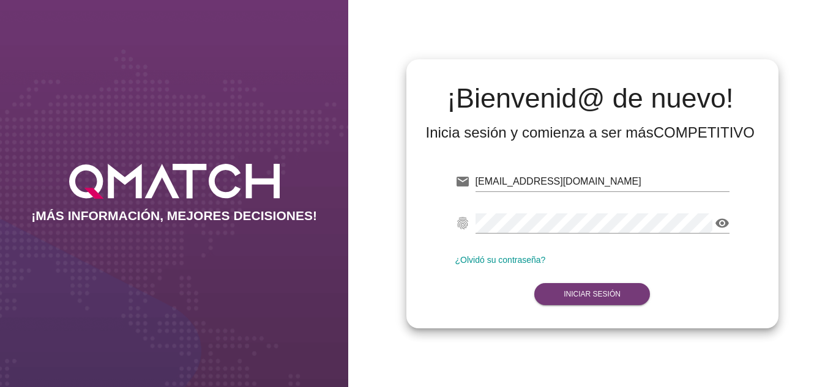
click at [584, 296] on strong "Iniciar Sesión" at bounding box center [591, 294] width 57 height 9
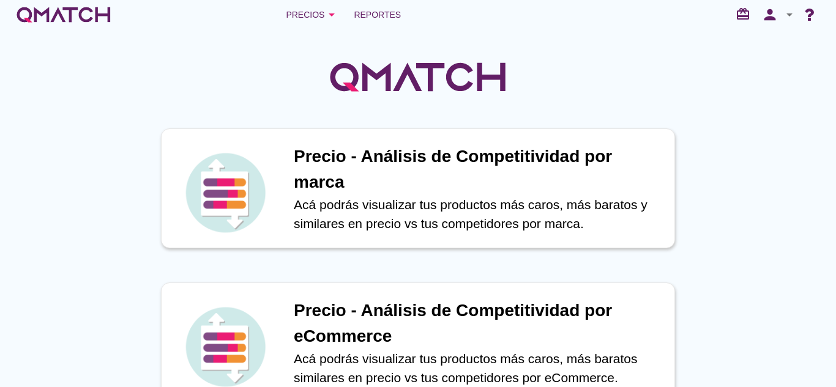
click at [378, 37] on div at bounding box center [418, 70] width 836 height 82
click at [376, 32] on div at bounding box center [418, 70] width 836 height 82
click at [373, 17] on span "Reportes" at bounding box center [374, 14] width 47 height 15
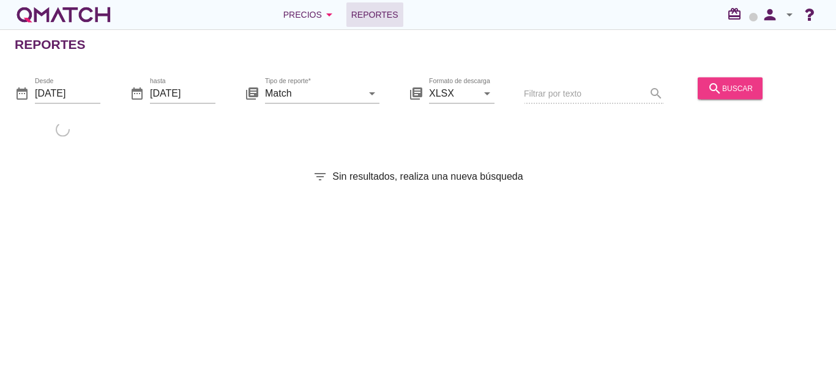
click at [713, 82] on icon "search" at bounding box center [714, 88] width 15 height 15
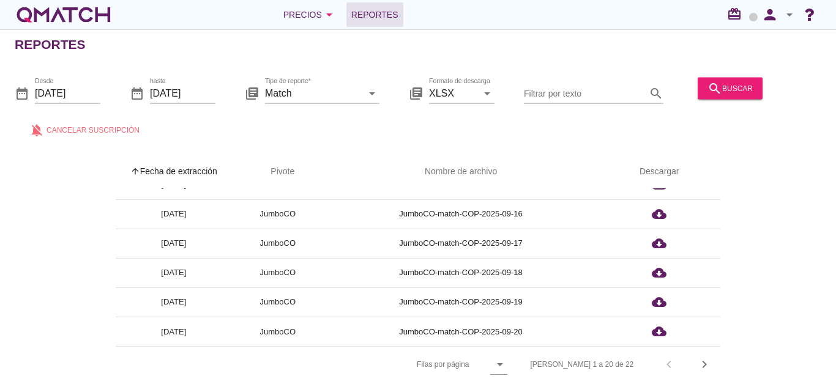
scroll to position [4, 0]
click at [712, 357] on div "chevron_right" at bounding box center [704, 364] width 22 height 15
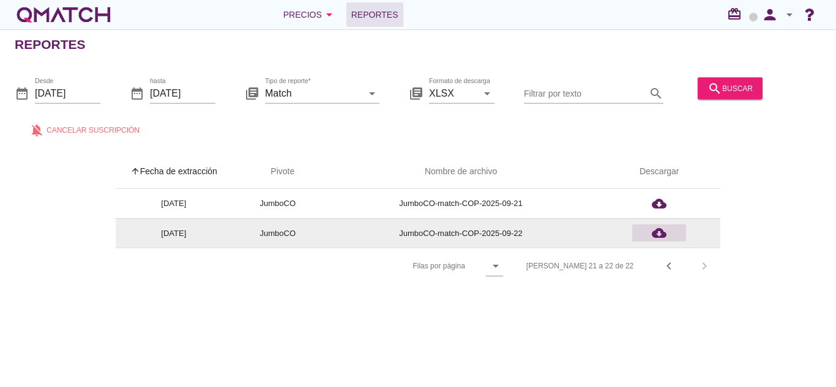
click at [650, 238] on div "cloud_download" at bounding box center [659, 233] width 44 height 15
